Goal: Task Accomplishment & Management: Manage account settings

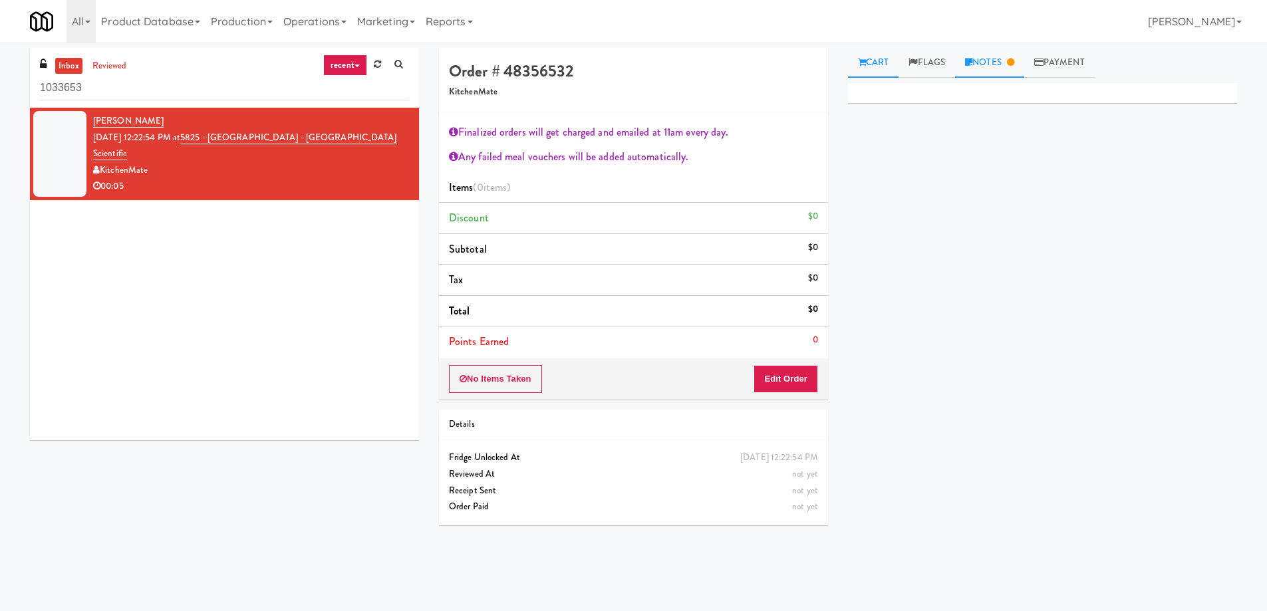
click at [993, 66] on link "Notes" at bounding box center [989, 63] width 69 height 30
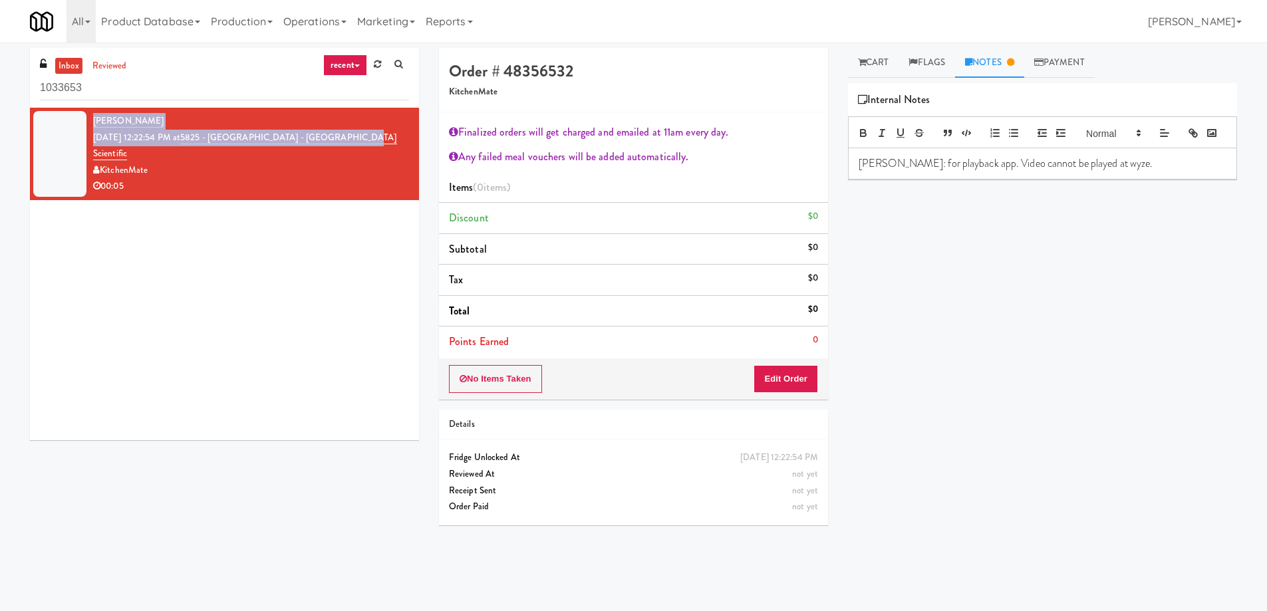
copy div "[PERSON_NAME] [DATE] 12:22:54 PM at 5825 - [GEOGRAPHIC_DATA] - Boston Scienti"
copy div "[PERSON_NAME] [DATE] 12:22:54 PM at 5825 - [GEOGRAPHIC_DATA] - Boston Scientific"
drag, startPoint x: 201, startPoint y: 123, endPoint x: 384, endPoint y: 138, distance: 183.4
click at [384, 138] on div "[PERSON_NAME] [DATE] 12:22:54 PM at 5825 - [GEOGRAPHIC_DATA] - [GEOGRAPHIC_DATA…" at bounding box center [251, 154] width 316 height 82
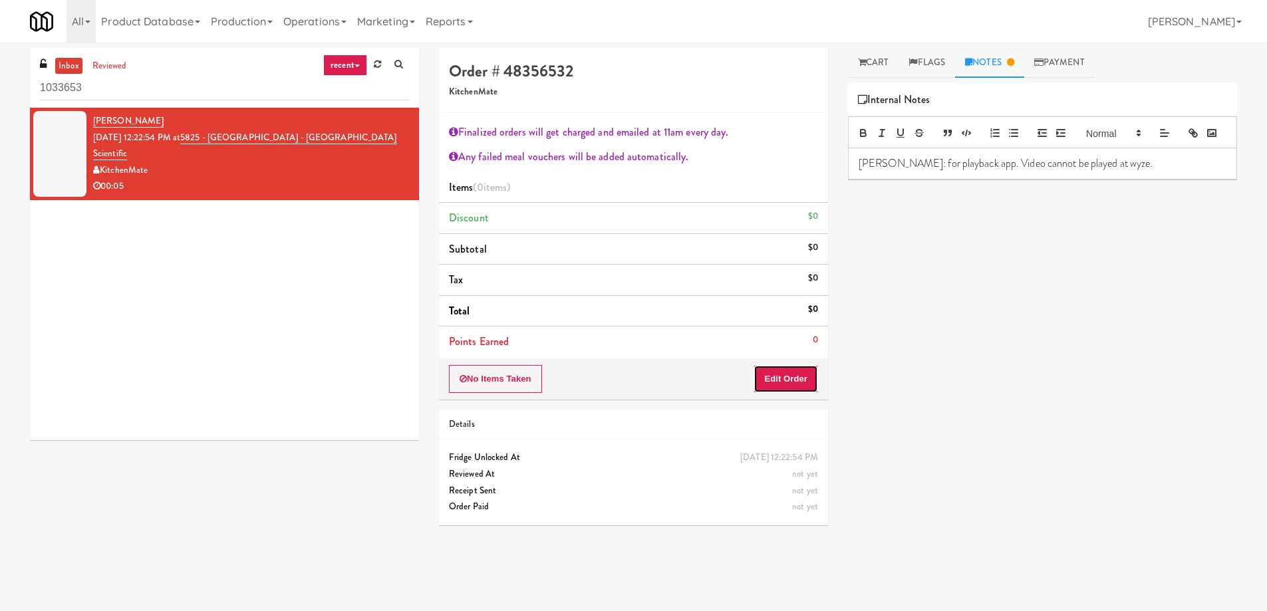
click at [796, 384] on button "Edit Order" at bounding box center [785, 379] width 64 height 28
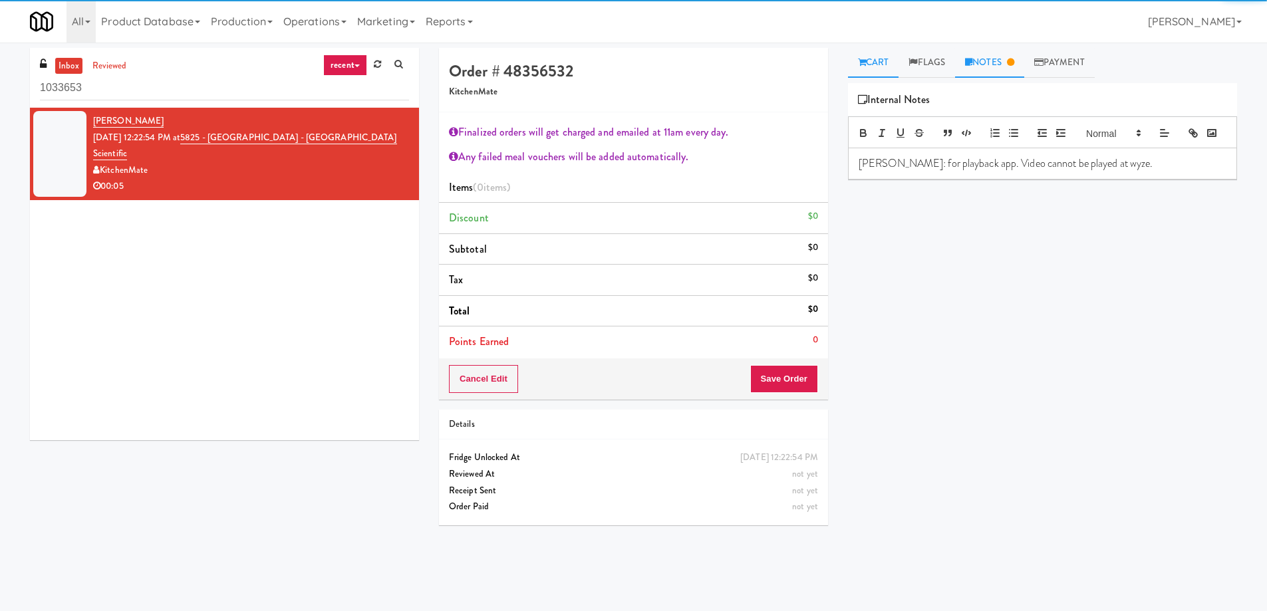
click at [886, 66] on link "Cart" at bounding box center [873, 63] width 51 height 30
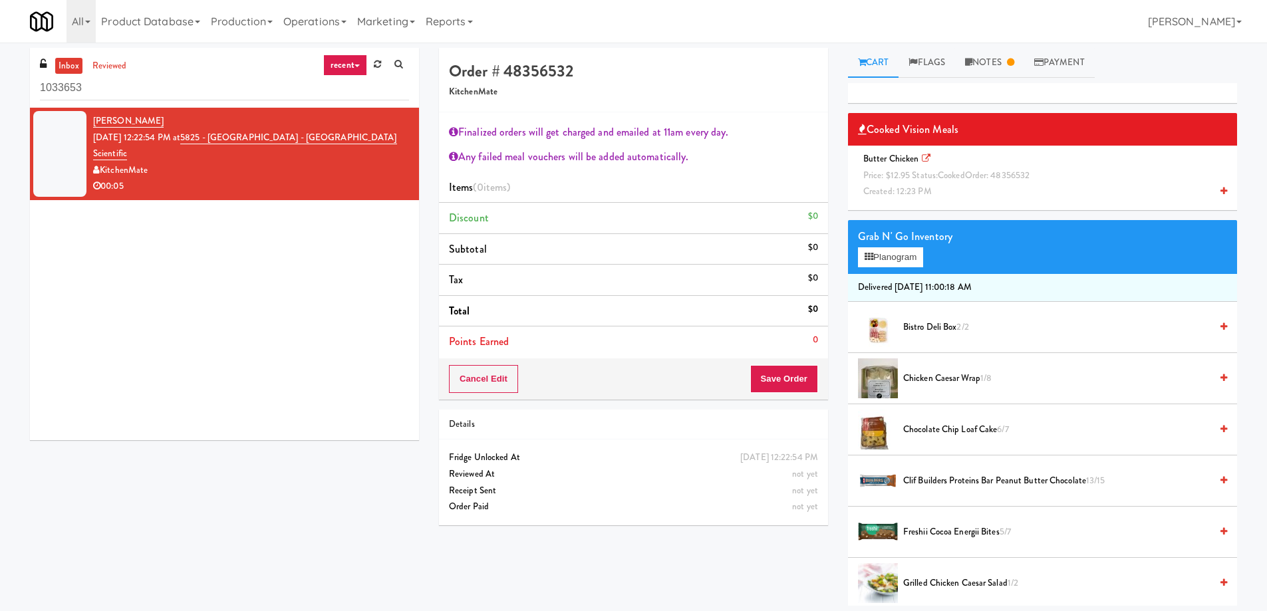
click at [874, 155] on span "Butter Chicken Price: $12.95 Status: cooked Order: 48356532 Created: 12:23 PM" at bounding box center [949, 174] width 182 height 45
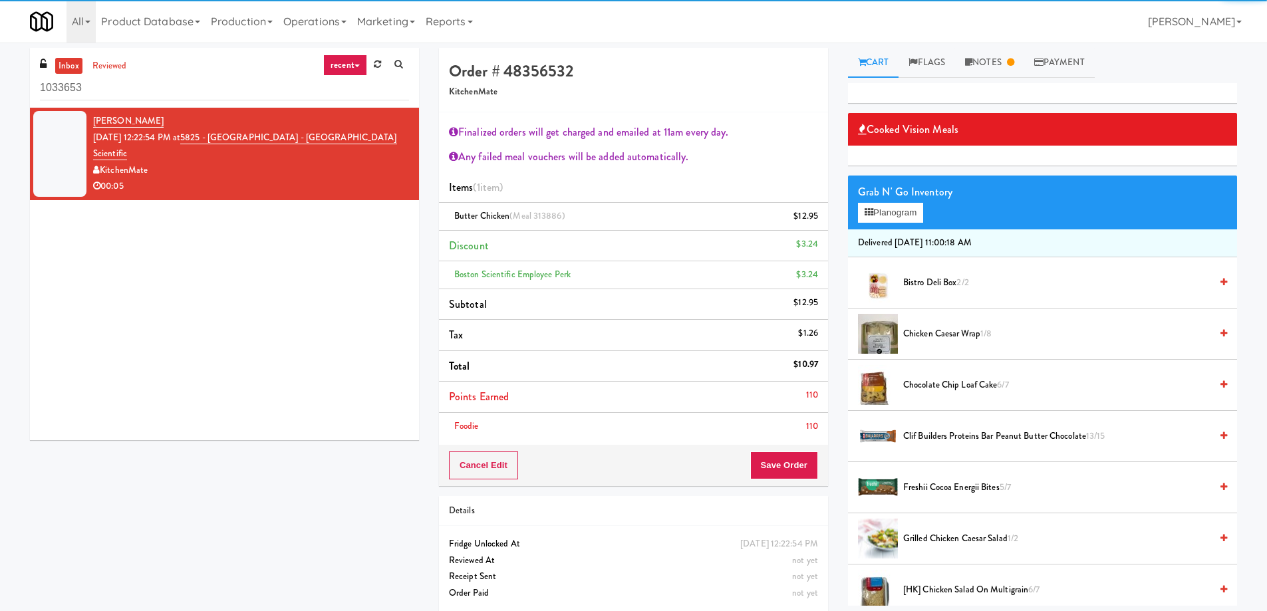
click at [783, 485] on div "Cancel Edit Save Order" at bounding box center [633, 465] width 389 height 41
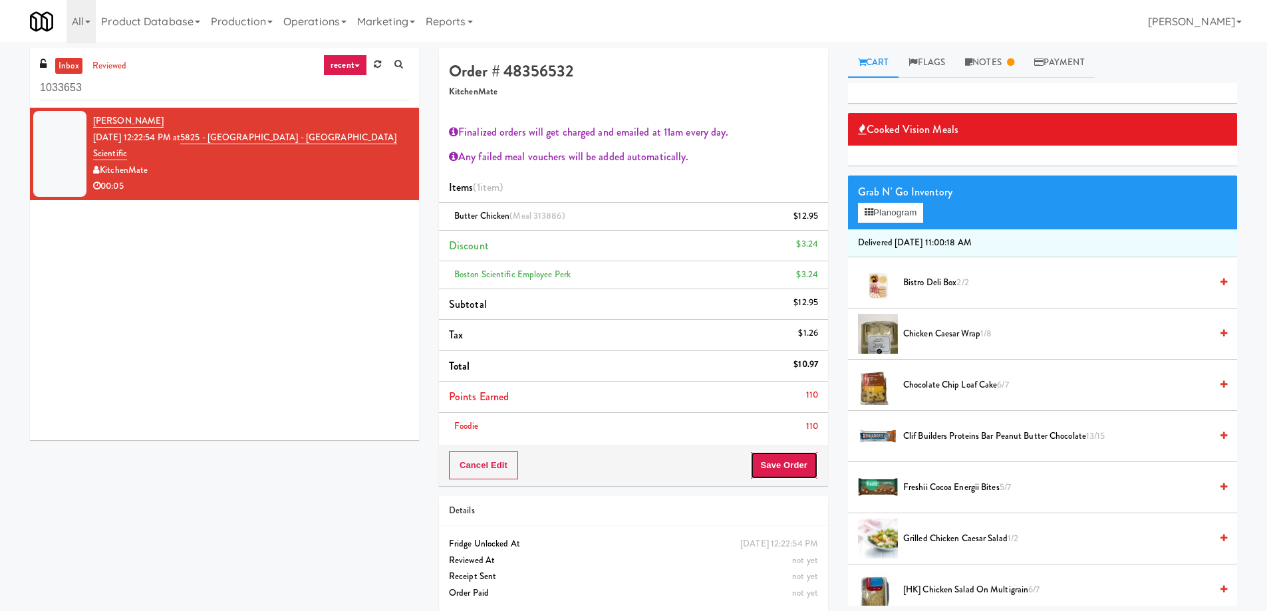
click at [782, 471] on button "Save Order" at bounding box center [784, 465] width 68 height 28
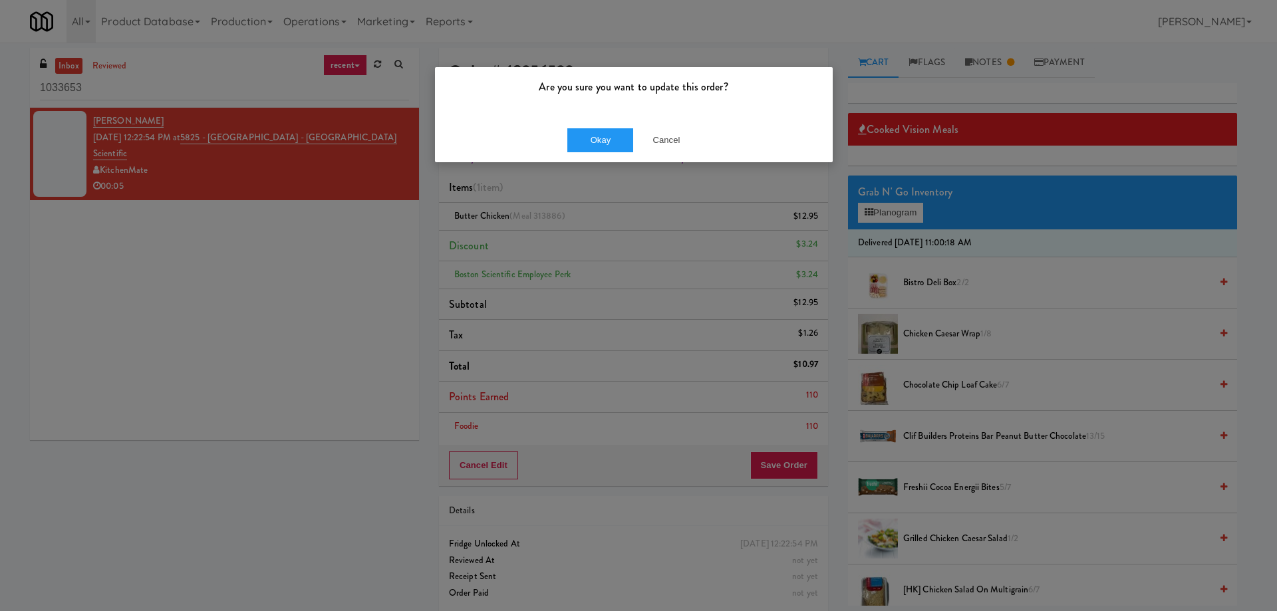
click at [591, 157] on div "Okay Cancel" at bounding box center [634, 140] width 398 height 45
click at [594, 152] on div "Okay Cancel" at bounding box center [634, 140] width 398 height 45
click at [594, 142] on button "Okay" at bounding box center [600, 140] width 66 height 24
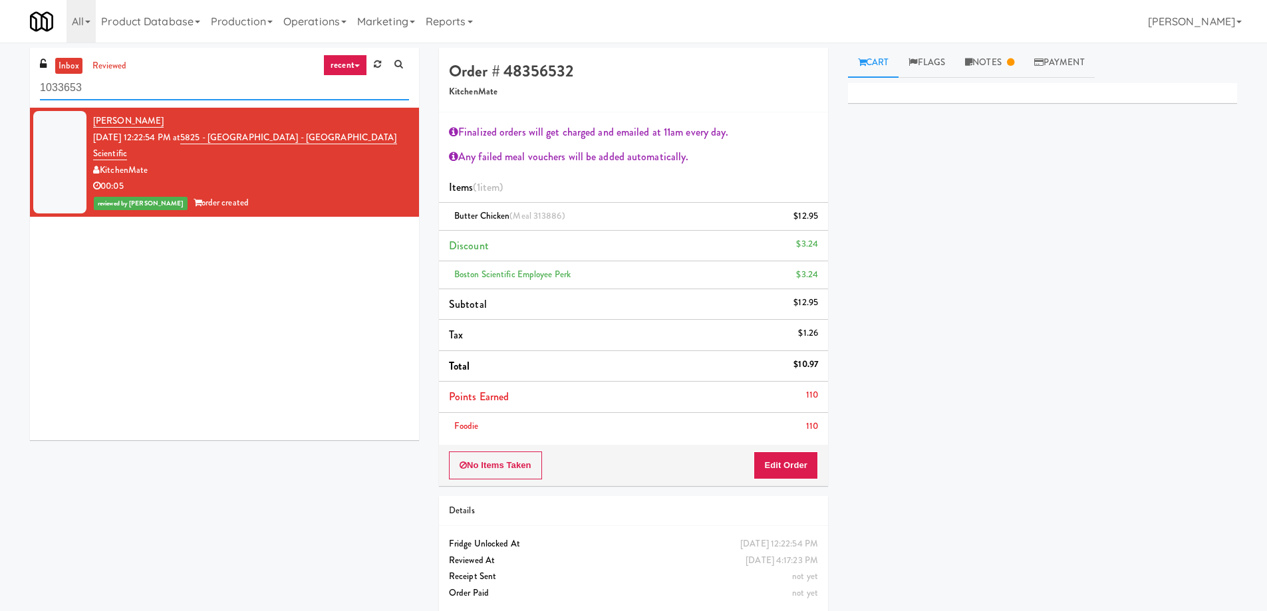
click at [152, 84] on input "1033653" at bounding box center [224, 88] width 369 height 25
paste input "5825 - [GEOGRAPHIC_DATA] - [GEOGRAPHIC_DATA] Scientific"
type input "5825 - [GEOGRAPHIC_DATA] - [GEOGRAPHIC_DATA] Scientific"
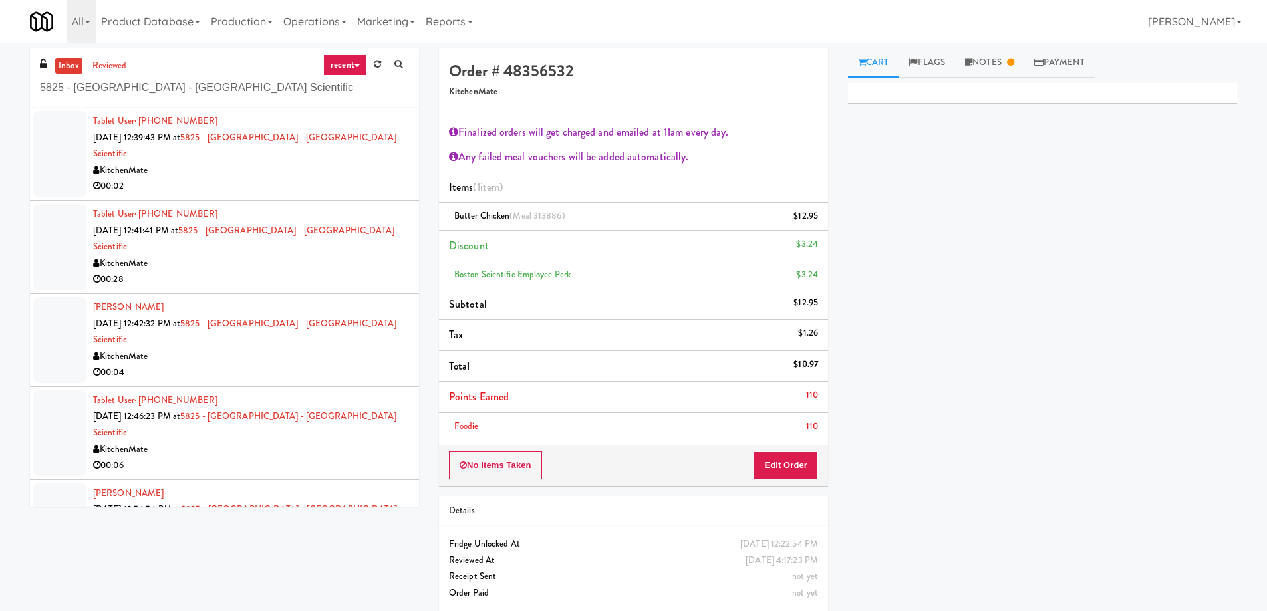
click at [355, 178] on div "00:02" at bounding box center [251, 186] width 316 height 17
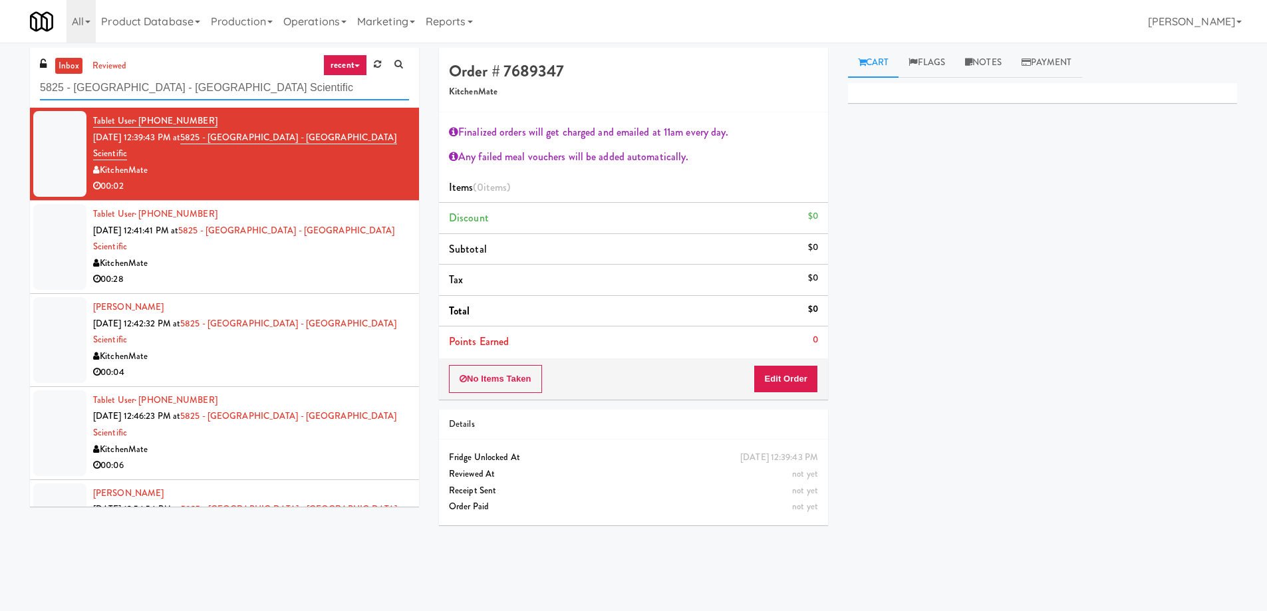
click at [82, 93] on input "5825 - [GEOGRAPHIC_DATA] - [GEOGRAPHIC_DATA] Scientific" at bounding box center [224, 88] width 369 height 25
click at [96, 94] on input "5825 - [GEOGRAPHIC_DATA] - [GEOGRAPHIC_DATA] Scientific" at bounding box center [224, 88] width 369 height 25
click at [122, 88] on input "5825 - [GEOGRAPHIC_DATA] - [GEOGRAPHIC_DATA] Scientific" at bounding box center [224, 88] width 369 height 25
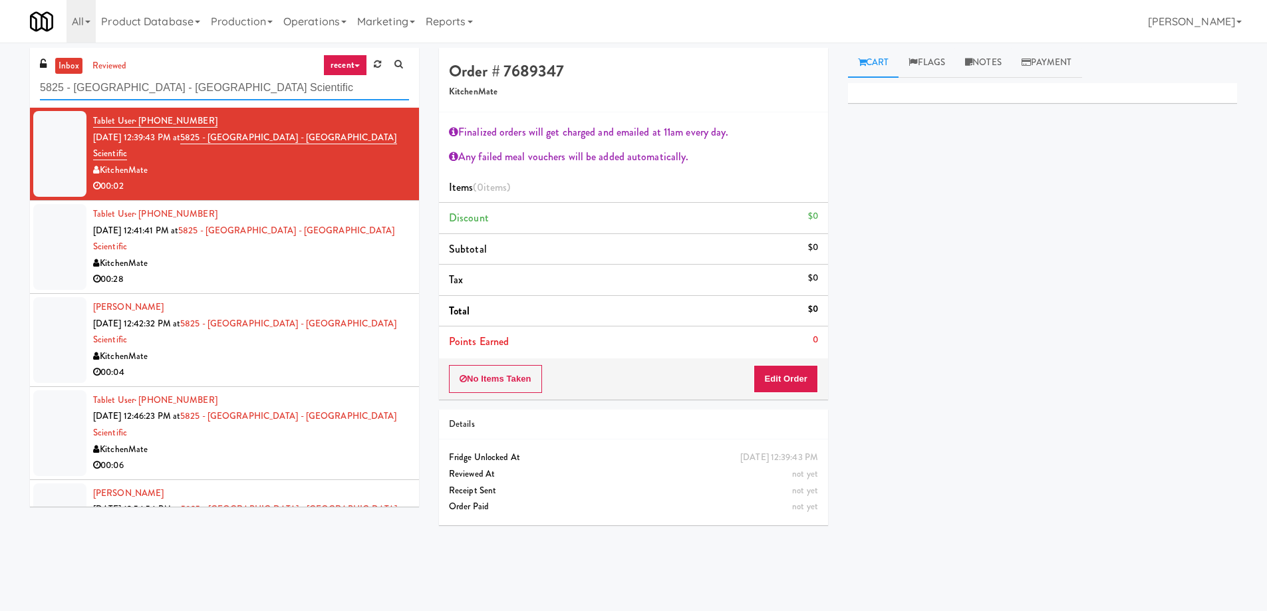
click at [151, 88] on input "5825 - [GEOGRAPHIC_DATA] - [GEOGRAPHIC_DATA] Scientific" at bounding box center [224, 88] width 369 height 25
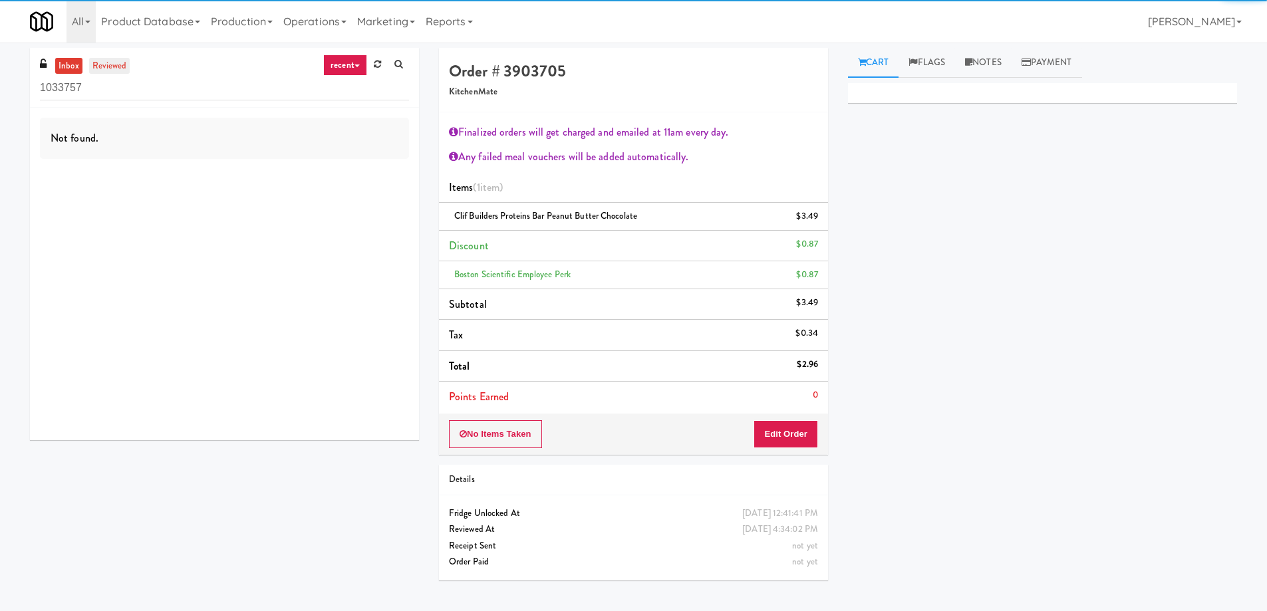
click at [108, 67] on link "reviewed" at bounding box center [109, 66] width 41 height 17
